Goal: Task Accomplishment & Management: Manage account settings

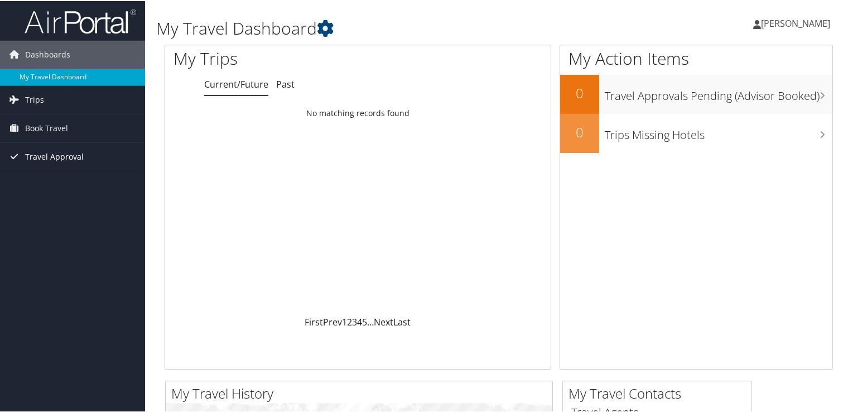
click at [45, 151] on span "Travel Approval" at bounding box center [54, 156] width 59 height 28
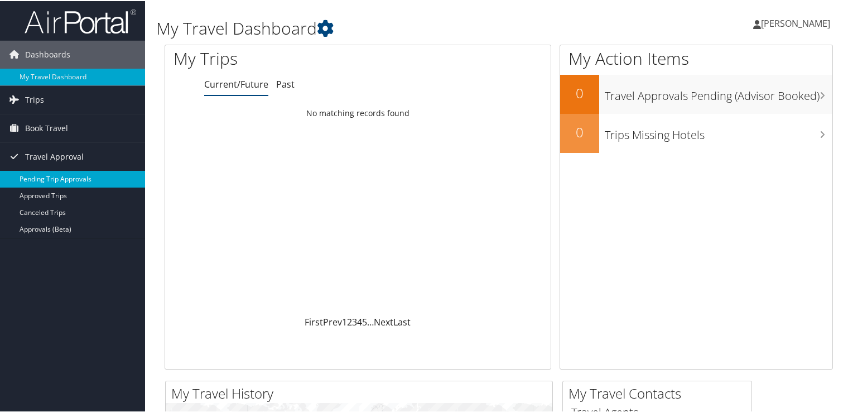
click at [47, 176] on link "Pending Trip Approvals" at bounding box center [72, 178] width 145 height 17
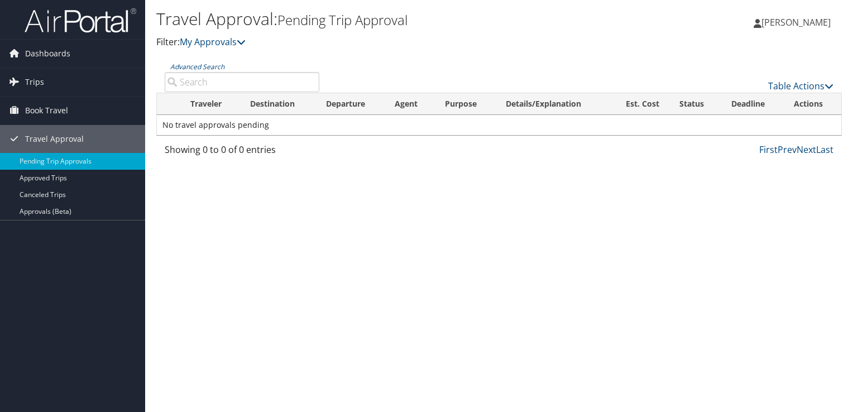
click at [776, 22] on span "[PERSON_NAME]" at bounding box center [795, 22] width 69 height 12
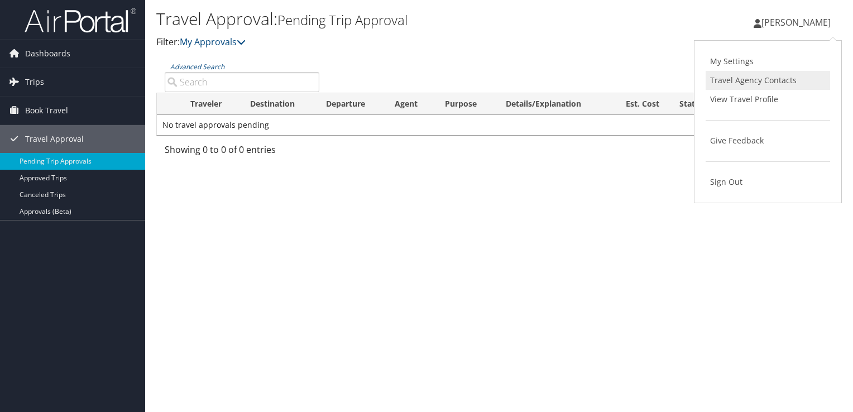
click at [730, 85] on link "Travel Agency Contacts" at bounding box center [767, 80] width 124 height 19
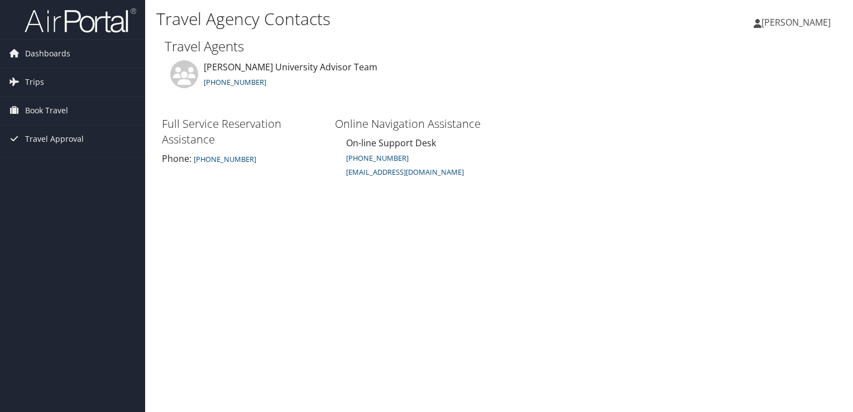
click at [785, 24] on span "[PERSON_NAME]" at bounding box center [795, 22] width 69 height 12
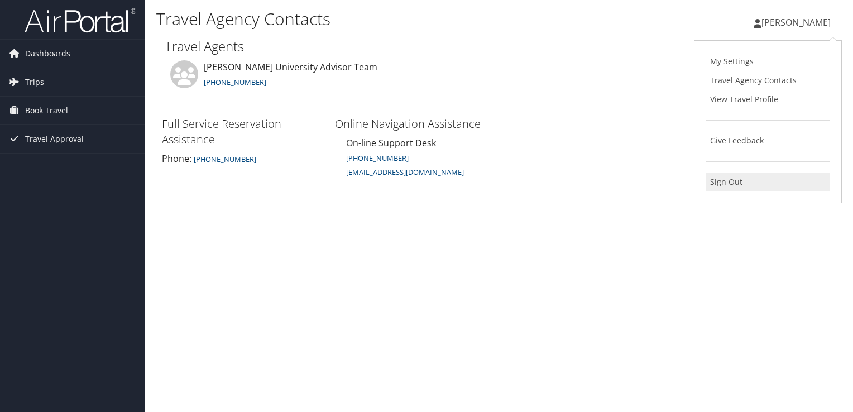
click at [739, 180] on link "Sign Out" at bounding box center [767, 181] width 124 height 19
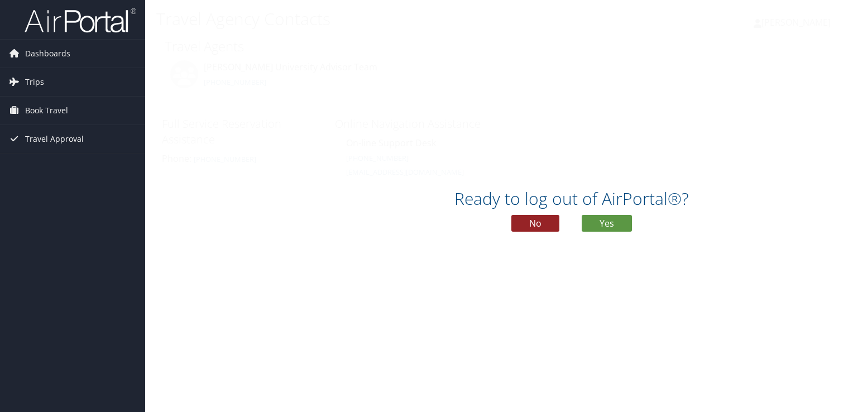
click at [538, 220] on button "No" at bounding box center [535, 223] width 48 height 17
